Goal: Task Accomplishment & Management: Use online tool/utility

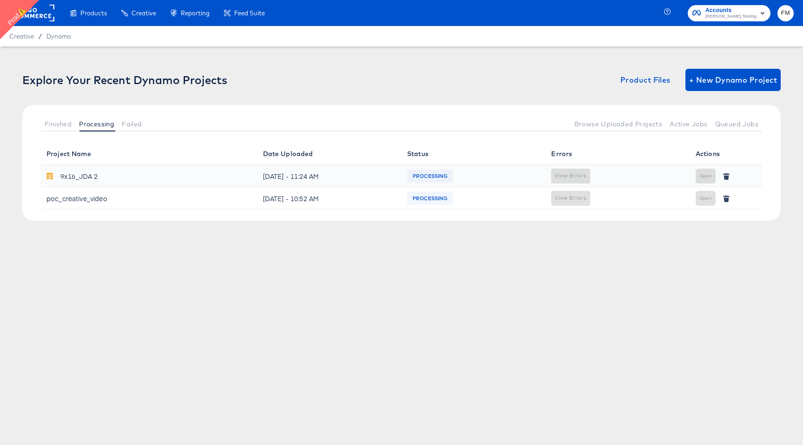
click at [91, 194] on div "poc_creative_video" at bounding box center [76, 198] width 61 height 15
click at [62, 121] on span "Finished" at bounding box center [58, 123] width 27 height 7
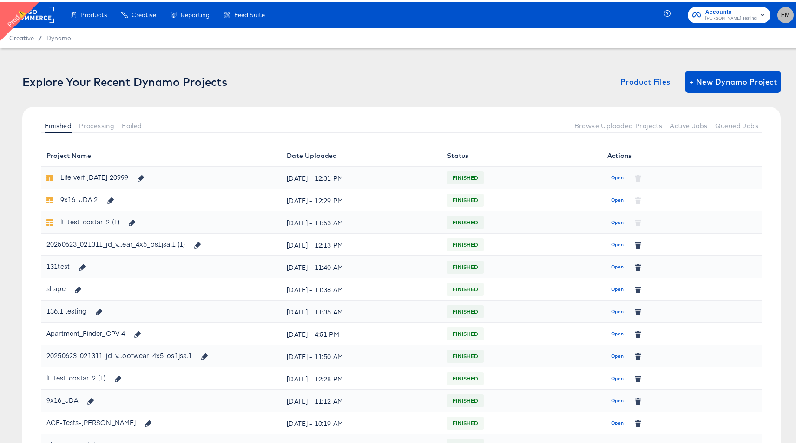
click at [781, 12] on span "FM" at bounding box center [785, 13] width 9 height 11
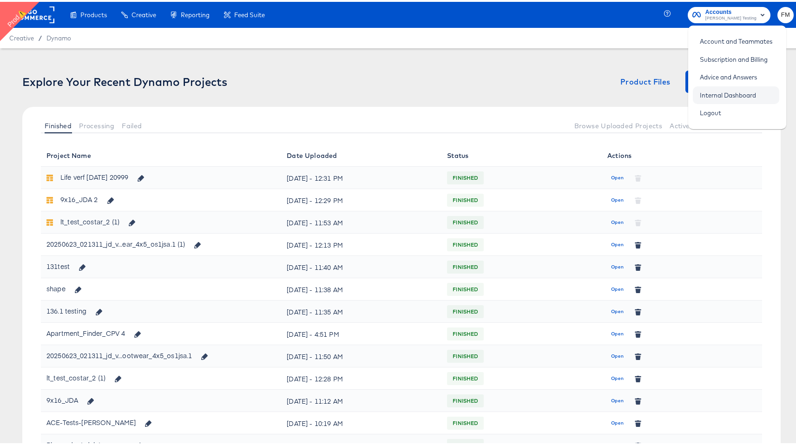
click at [715, 94] on link "Internal Dashboard" at bounding box center [728, 93] width 70 height 17
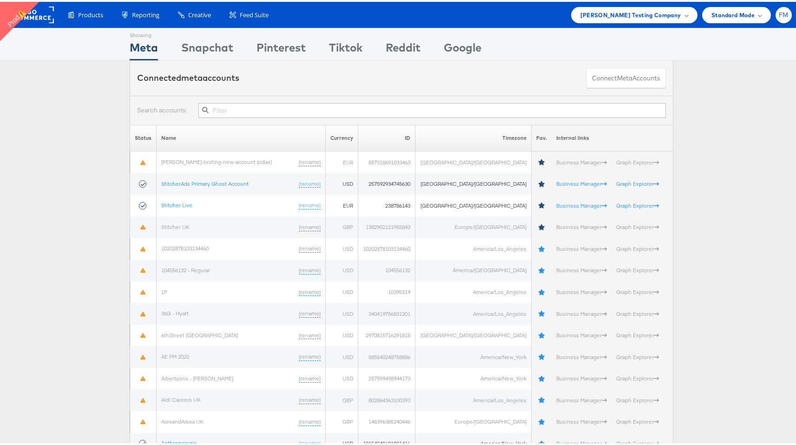
click at [779, 14] on span "FM" at bounding box center [784, 13] width 10 height 6
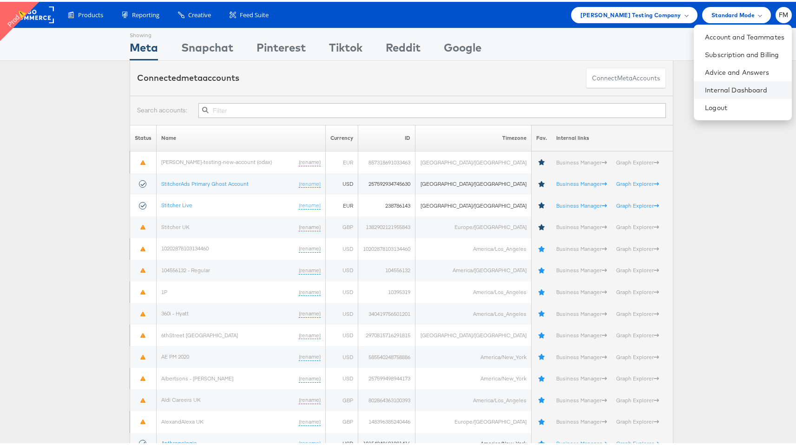
click at [735, 92] on li "Internal Dashboard" at bounding box center [743, 88] width 98 height 18
click at [707, 94] on li "Internal Dashboard" at bounding box center [743, 88] width 98 height 18
click at [711, 89] on link "Internal Dashboard" at bounding box center [744, 88] width 79 height 9
click at [506, 62] on div "Connected meta accounts Connect meta Accounts" at bounding box center [401, 76] width 543 height 35
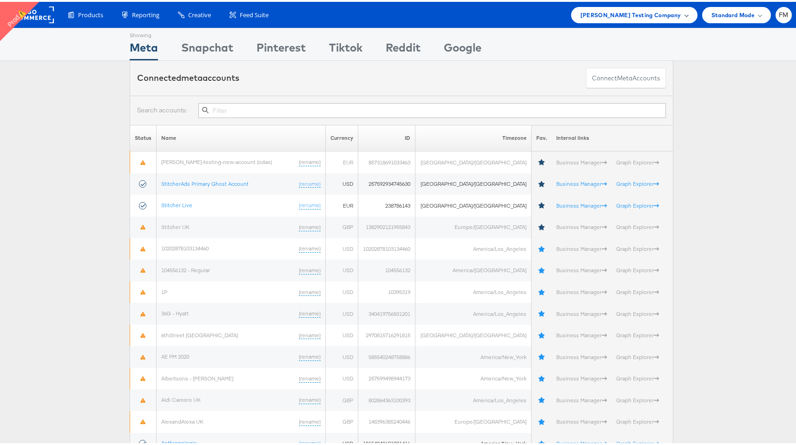
click at [621, 18] on div "Colin Clarke Testing Company" at bounding box center [634, 13] width 126 height 16
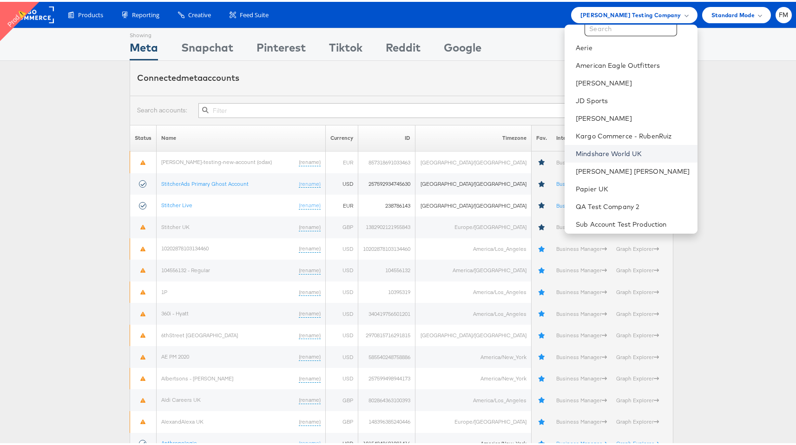
scroll to position [60, 0]
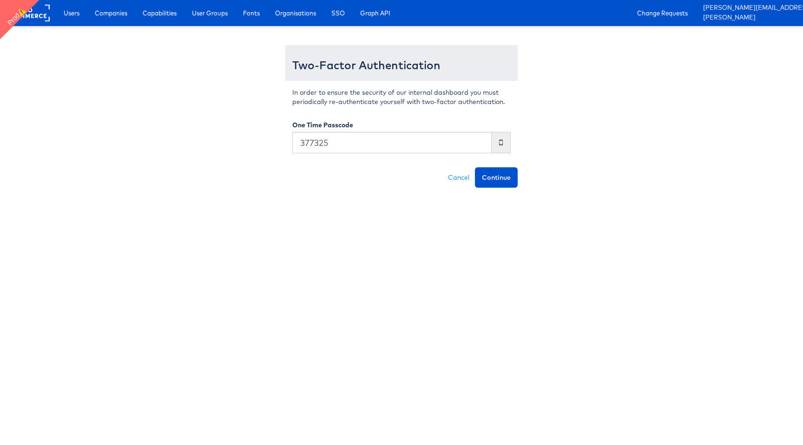
type input "377325"
click at [475, 167] on button "Continue" at bounding box center [496, 177] width 43 height 20
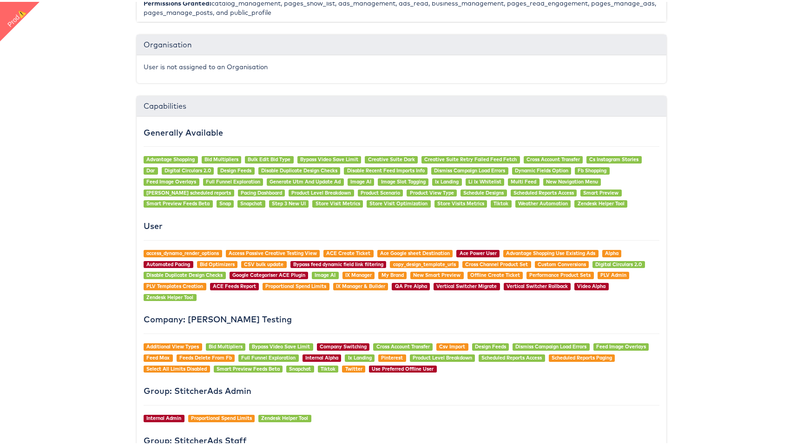
scroll to position [882, 0]
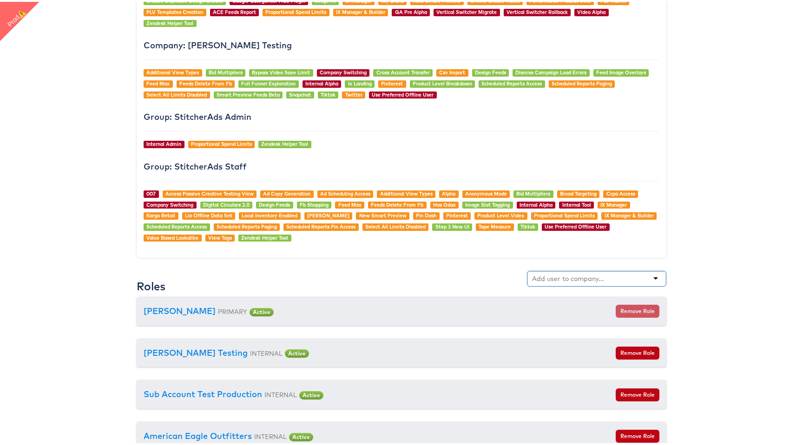
click at [620, 271] on div at bounding box center [596, 277] width 139 height 16
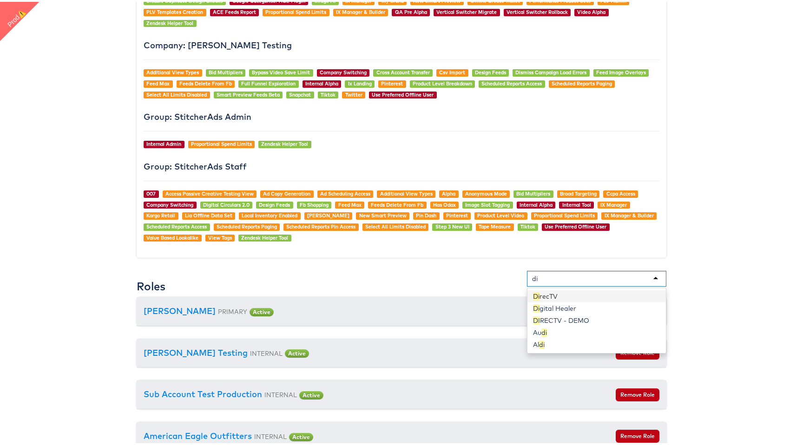
type input "dir"
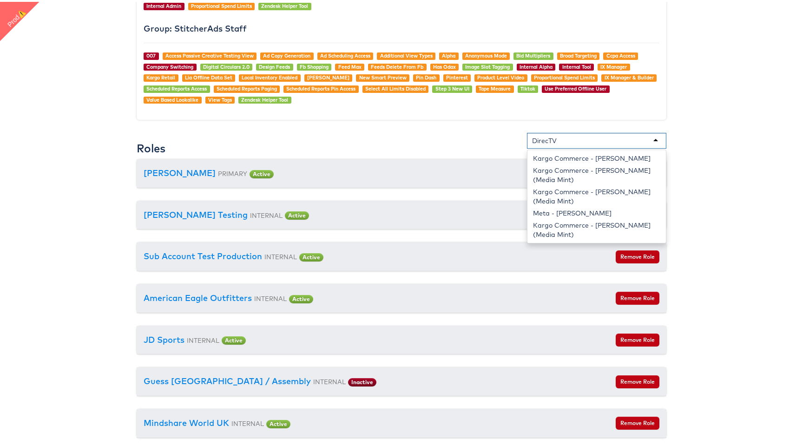
scroll to position [963, 0]
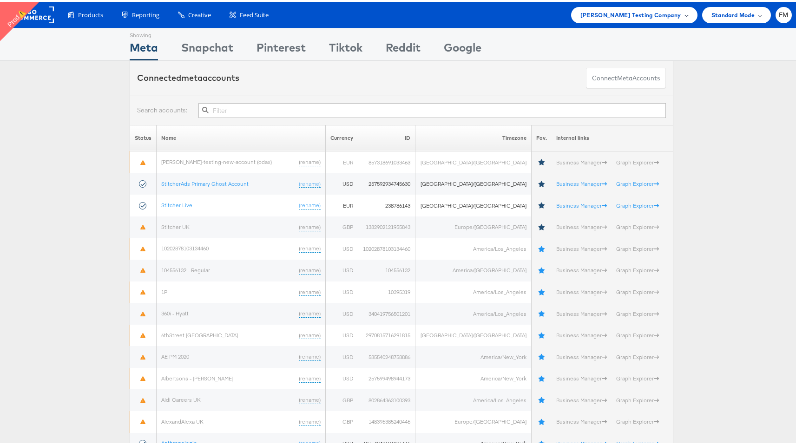
click at [636, 20] on div "[PERSON_NAME] Testing Company" at bounding box center [634, 13] width 126 height 16
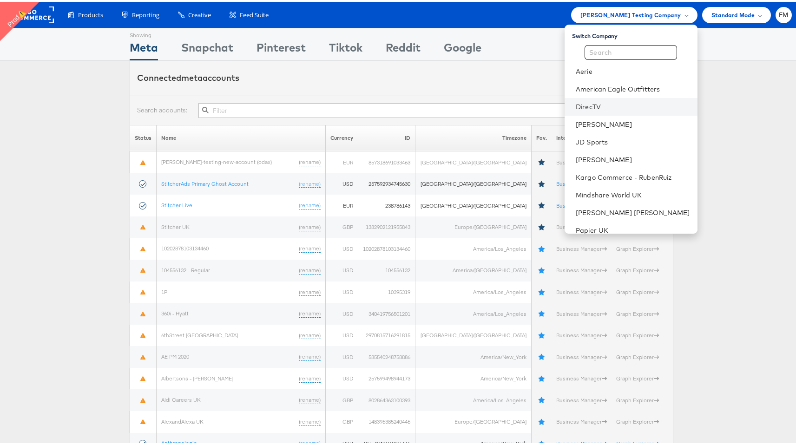
click at [637, 111] on li "DirecTV" at bounding box center [630, 105] width 133 height 18
click at [582, 100] on link "DirecTV" at bounding box center [633, 104] width 114 height 9
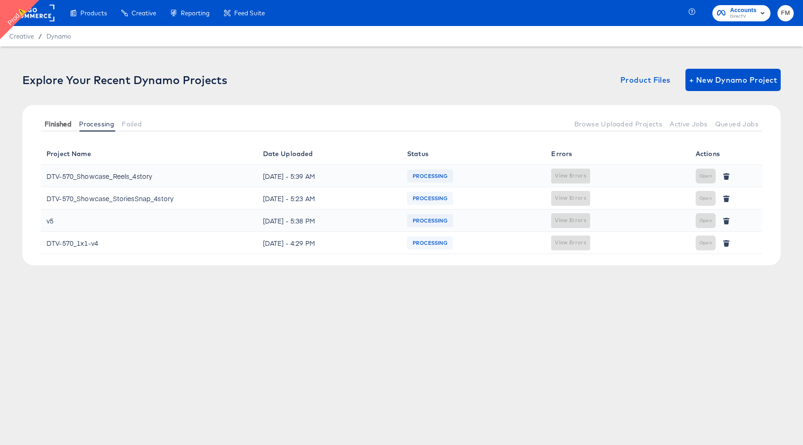
click at [72, 124] on button "Finished" at bounding box center [58, 123] width 34 height 15
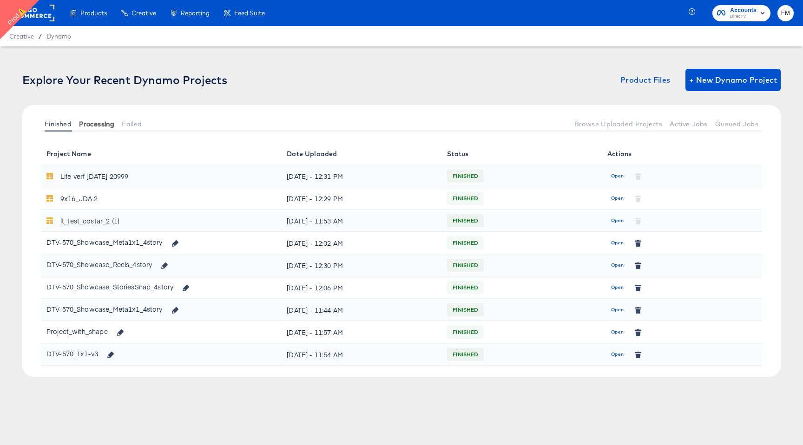
click at [102, 126] on span "Processing" at bounding box center [96, 123] width 35 height 7
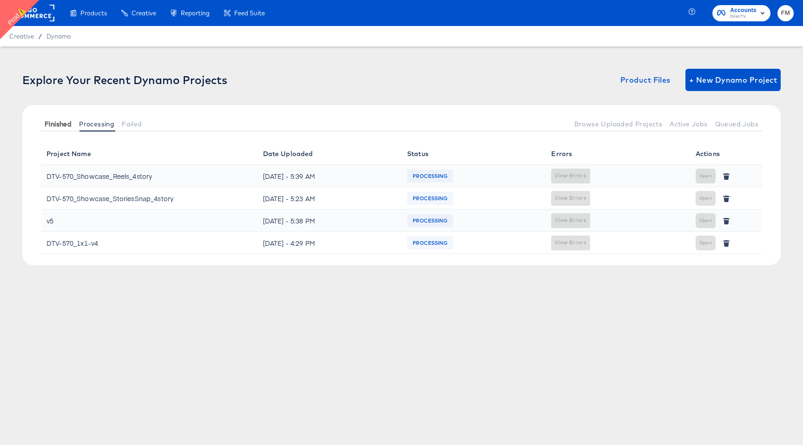
click at [65, 128] on button "Finished" at bounding box center [58, 123] width 34 height 15
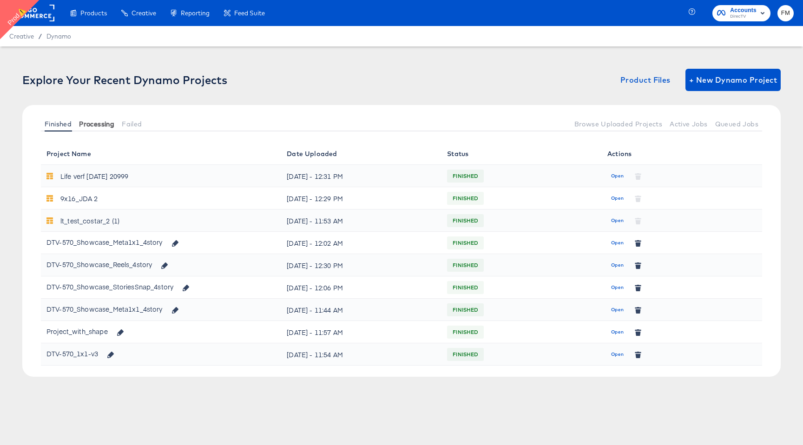
click at [105, 121] on span "Processing" at bounding box center [96, 123] width 35 height 7
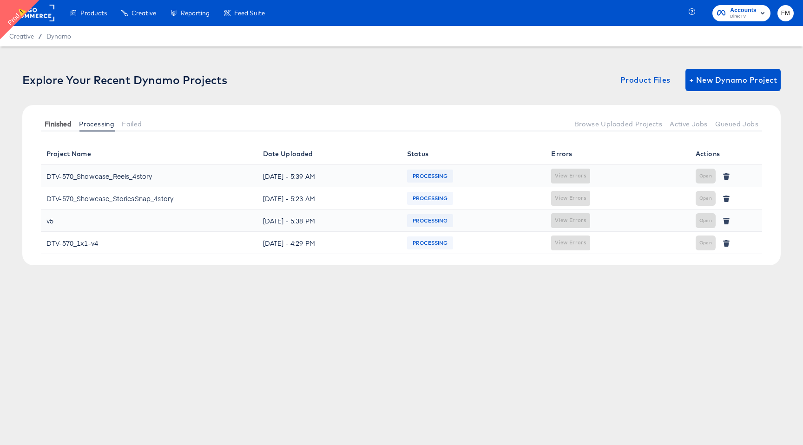
click at [53, 124] on span "Finished" at bounding box center [58, 123] width 27 height 7
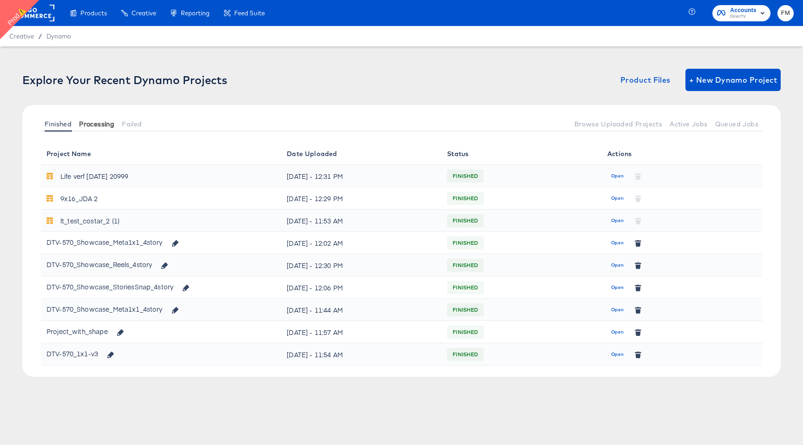
click at [104, 122] on span "Processing" at bounding box center [96, 123] width 35 height 7
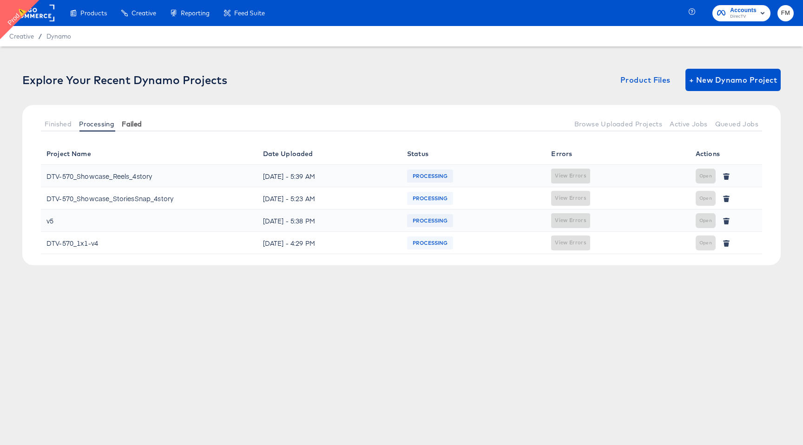
click at [123, 122] on span "Failed" at bounding box center [132, 123] width 20 height 7
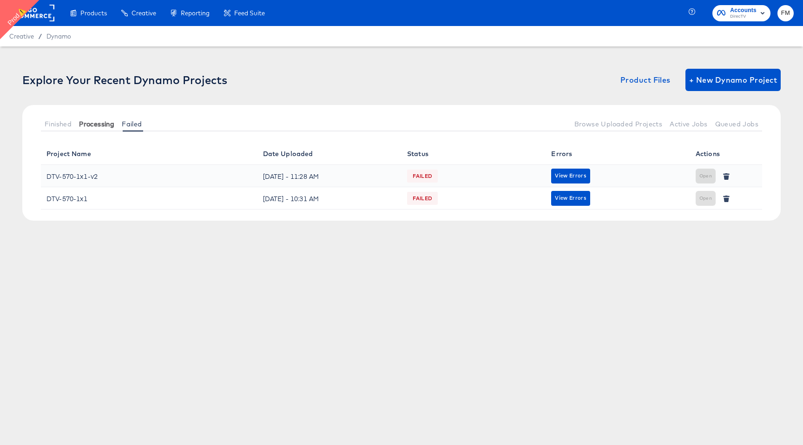
click at [104, 124] on span "Processing" at bounding box center [96, 123] width 35 height 7
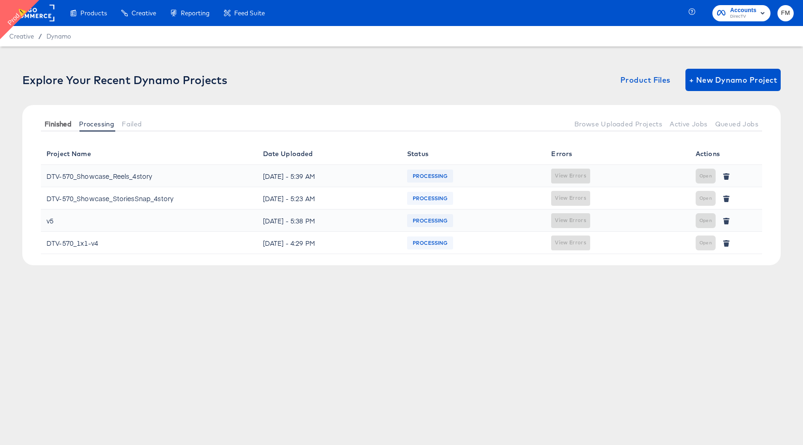
click at [60, 127] on span "Finished" at bounding box center [58, 123] width 27 height 7
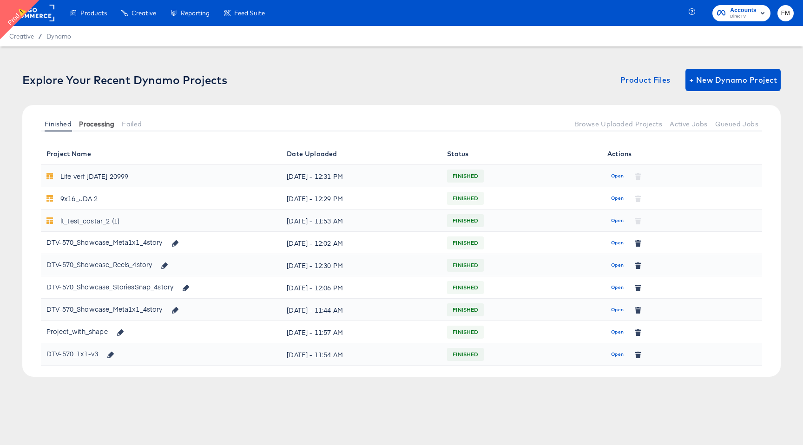
click at [98, 128] on button "Processing" at bounding box center [96, 123] width 43 height 15
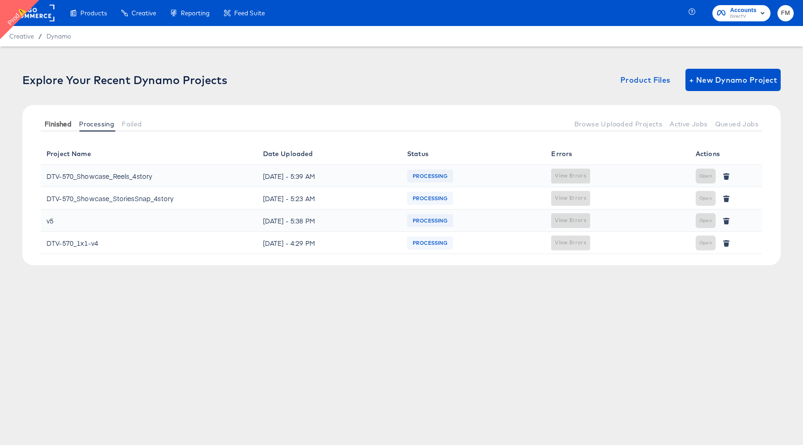
click at [66, 126] on span "Finished" at bounding box center [58, 123] width 27 height 7
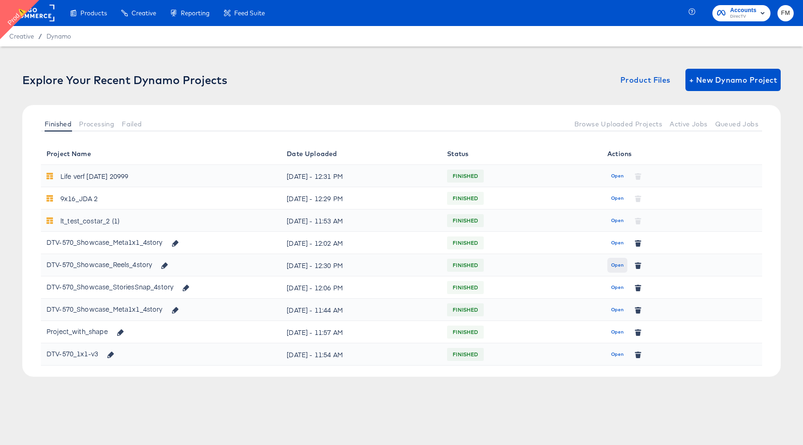
click at [613, 268] on span "Open" at bounding box center [617, 265] width 13 height 8
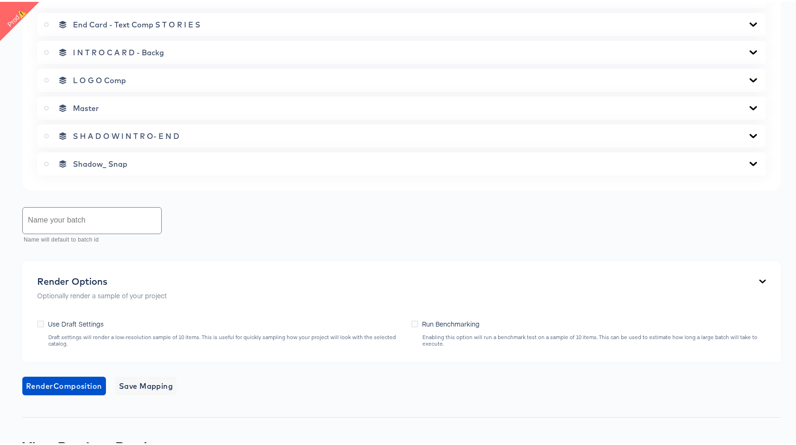
scroll to position [595, 0]
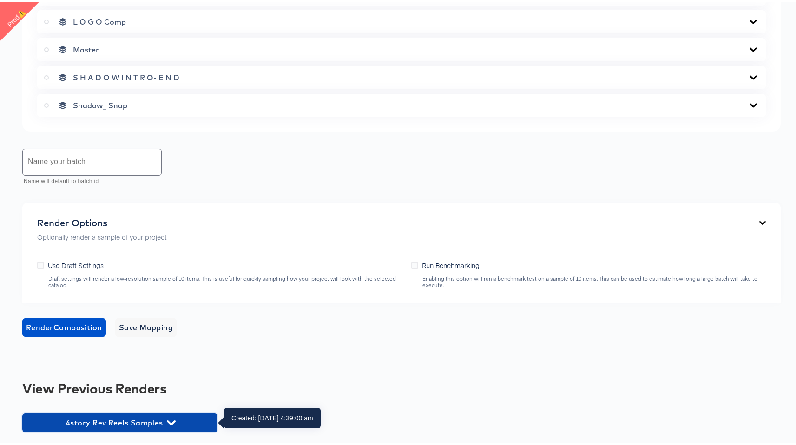
click at [180, 413] on button "4story Rev Reels Samples" at bounding box center [119, 421] width 195 height 19
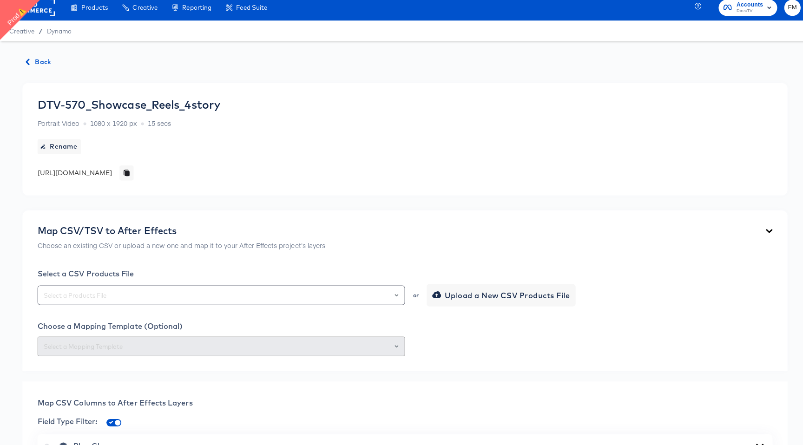
scroll to position [0, 0]
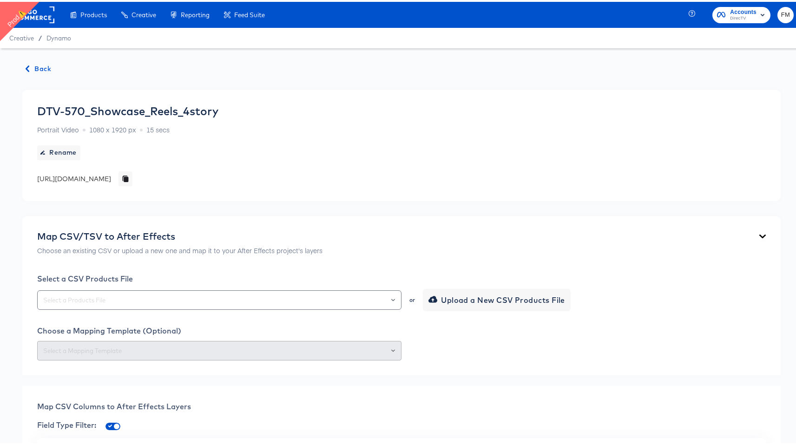
click at [33, 70] on span "Back" at bounding box center [38, 67] width 25 height 12
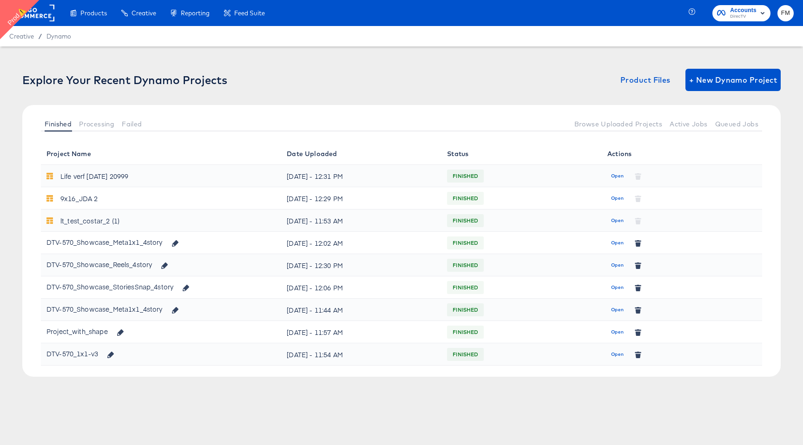
click at [33, 70] on div "Explore Your Recent Dynamo Projects Product Files + New Dynamo Project" at bounding box center [401, 80] width 758 height 22
